Goal: Find specific page/section: Find specific page/section

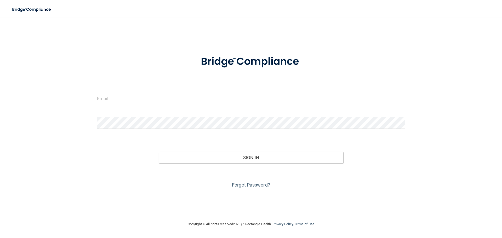
click at [161, 99] on input "email" at bounding box center [251, 99] width 308 height 12
type input "[EMAIL_ADDRESS][DOMAIN_NAME]"
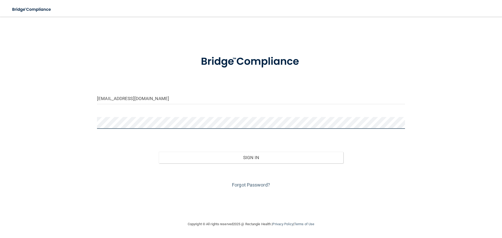
click at [159, 152] on button "Sign In" at bounding box center [251, 158] width 185 height 12
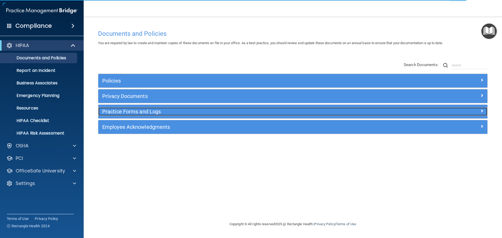
click at [121, 112] on h5 "Practice Forms and Logs" at bounding box center [244, 112] width 284 height 6
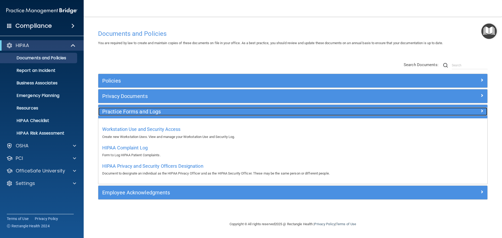
click at [135, 109] on h5 "Practice Forms and Logs" at bounding box center [244, 112] width 284 height 6
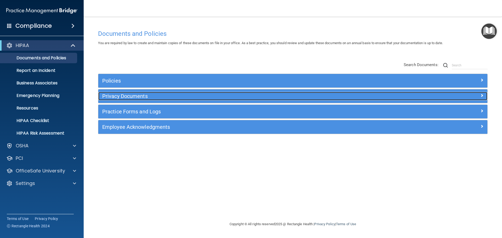
click at [132, 94] on h5 "Privacy Documents" at bounding box center [244, 96] width 284 height 6
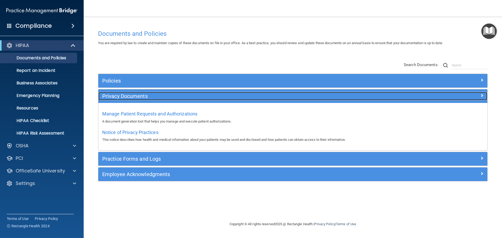
click at [132, 94] on h5 "Privacy Documents" at bounding box center [244, 96] width 284 height 6
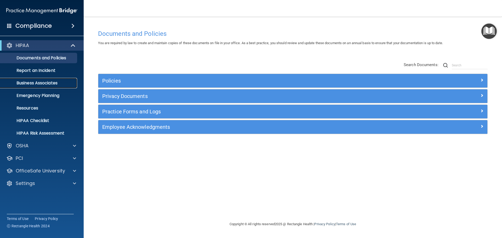
click at [53, 78] on link "Business Associates" at bounding box center [36, 83] width 82 height 10
